Goal: Task Accomplishment & Management: Use online tool/utility

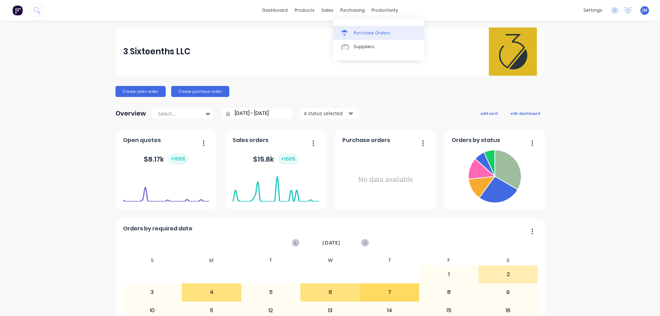
click at [359, 33] on div "Purchase Orders" at bounding box center [371, 33] width 36 height 6
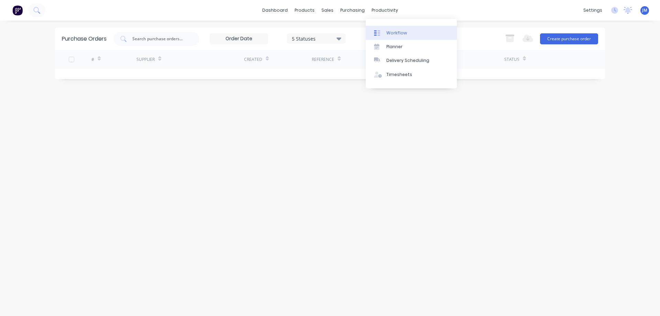
click at [389, 30] on div "Workflow" at bounding box center [396, 33] width 21 height 6
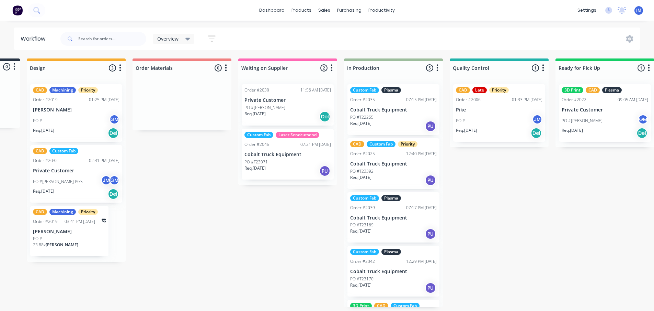
scroll to position [1, 309]
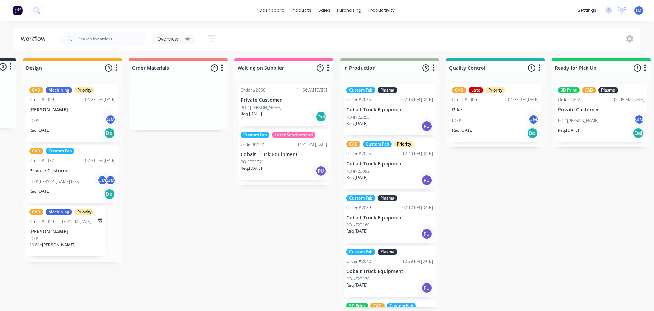
click at [389, 165] on div "CAD Custom Fab Priority Order #2025 12:40 PM [DATE] Cobalt Truck Equipment PO #…" at bounding box center [390, 163] width 92 height 50
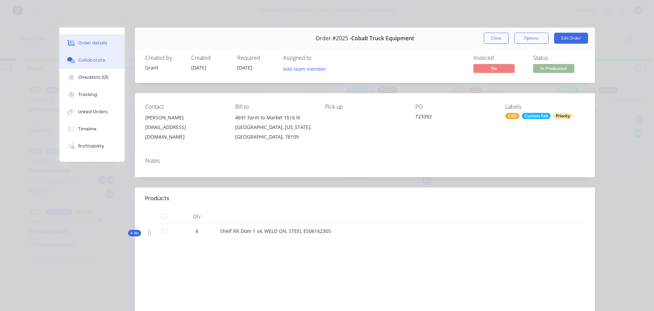
click at [96, 61] on div "Collaborate" at bounding box center [91, 60] width 27 height 6
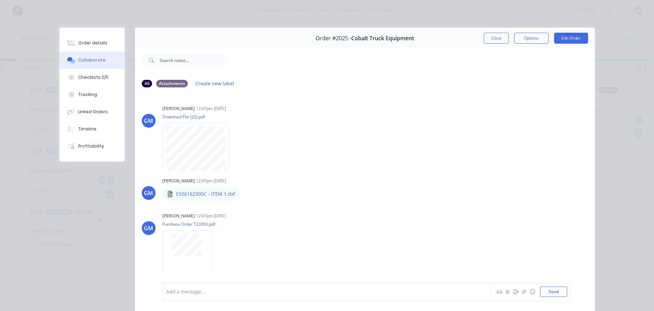
click at [488, 42] on button "Close" at bounding box center [496, 38] width 25 height 11
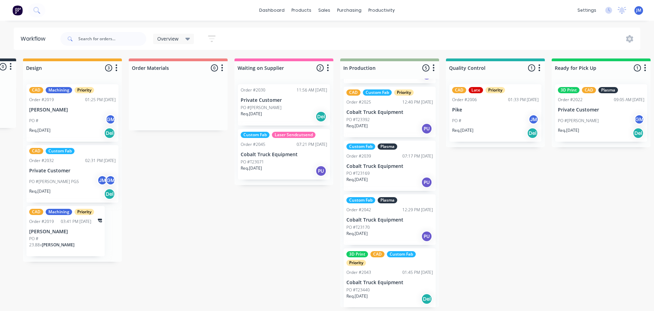
scroll to position [52, 0]
click at [377, 268] on div "Order #2043 01:45 PM [DATE]" at bounding box center [390, 271] width 87 height 6
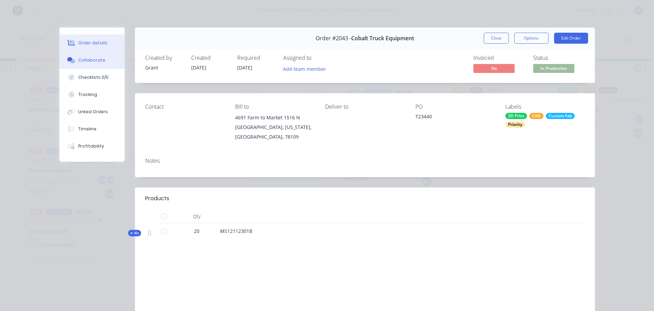
click at [93, 62] on div "Collaborate" at bounding box center [91, 60] width 27 height 6
